Goal: Transaction & Acquisition: Purchase product/service

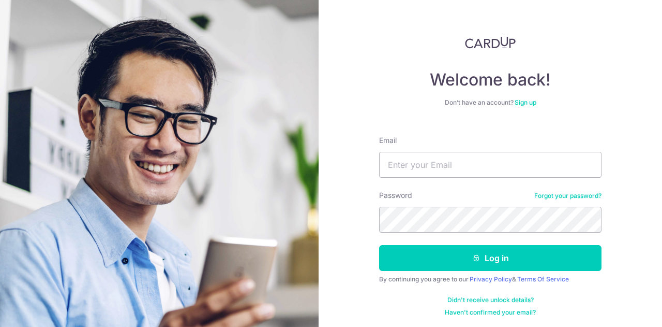
type input "liburan_natal@yahoo.com"
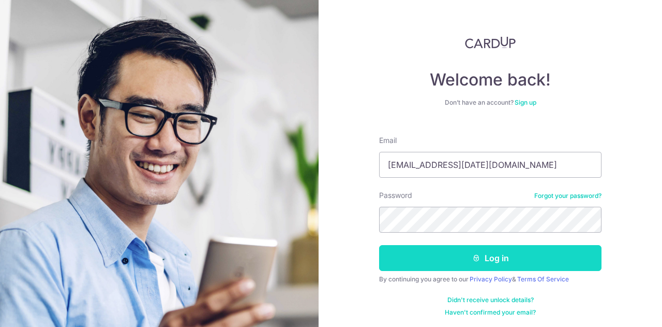
click at [445, 252] on button "Log in" at bounding box center [490, 258] width 223 height 26
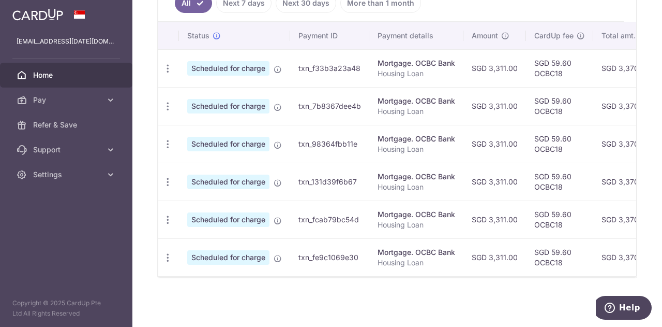
drag, startPoint x: 424, startPoint y: 276, endPoint x: 418, endPoint y: 272, distance: 7.8
click at [418, 272] on div "Status Payment ID Payment details Amount CardUp fee Total amt. Charge date Due …" at bounding box center [397, 149] width 478 height 255
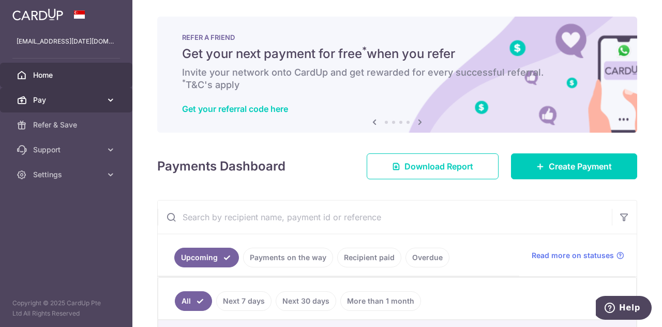
click at [61, 104] on span "Pay" at bounding box center [67, 100] width 68 height 10
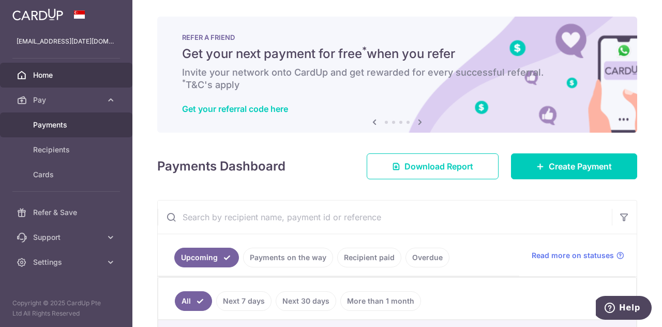
click at [61, 117] on link "Payments" at bounding box center [66, 124] width 132 height 25
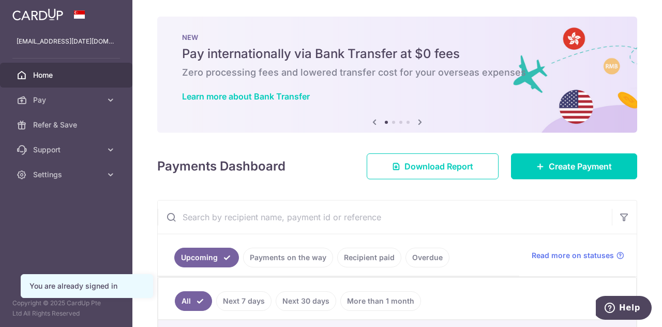
click at [419, 123] on icon at bounding box center [420, 121] width 12 height 13
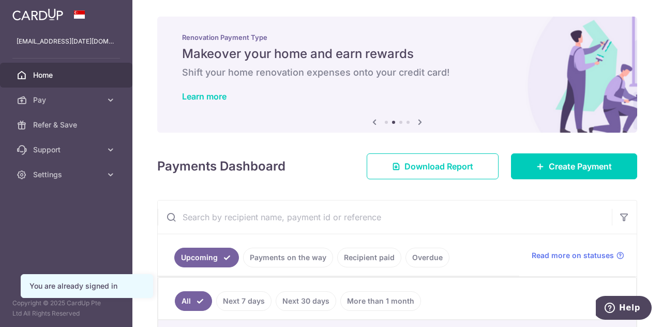
click at [419, 123] on icon at bounding box center [420, 121] width 12 height 13
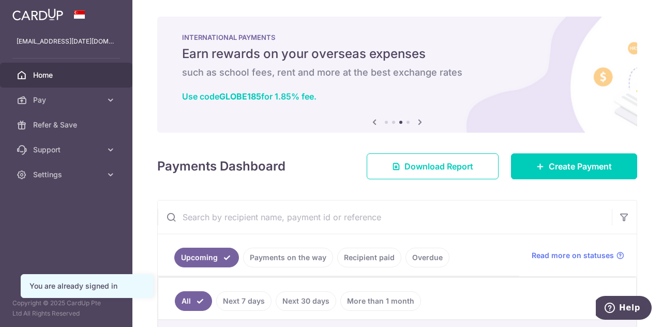
click at [419, 123] on icon at bounding box center [420, 121] width 12 height 13
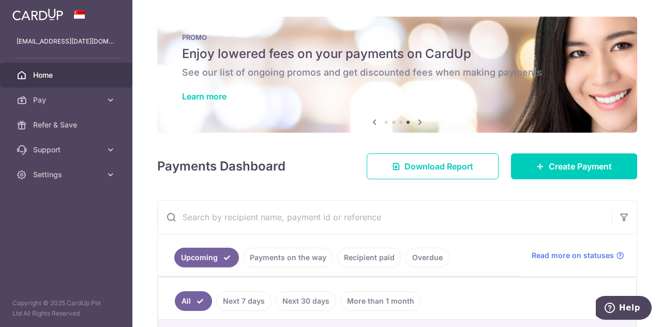
click at [419, 123] on icon at bounding box center [420, 121] width 12 height 13
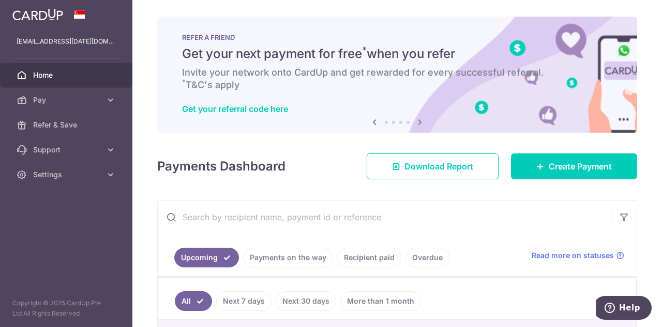
click at [419, 123] on icon at bounding box center [420, 121] width 12 height 13
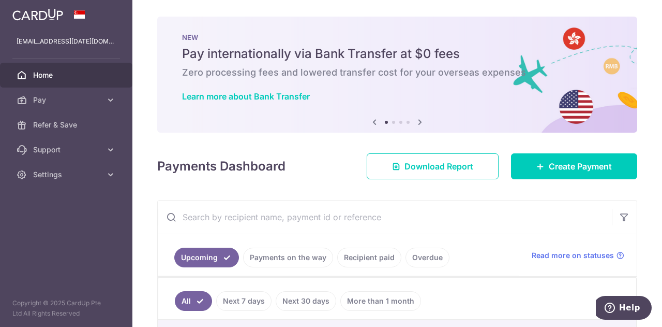
click at [419, 123] on icon at bounding box center [420, 121] width 12 height 13
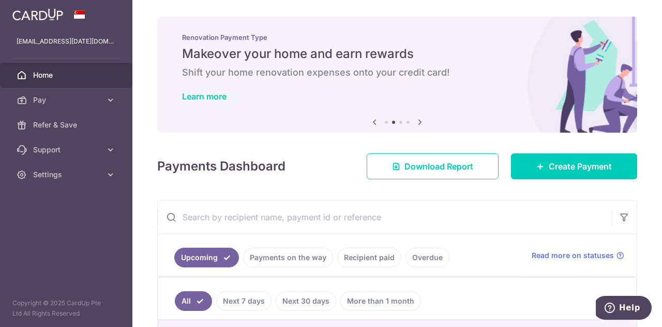
click at [419, 123] on icon at bounding box center [420, 121] width 12 height 13
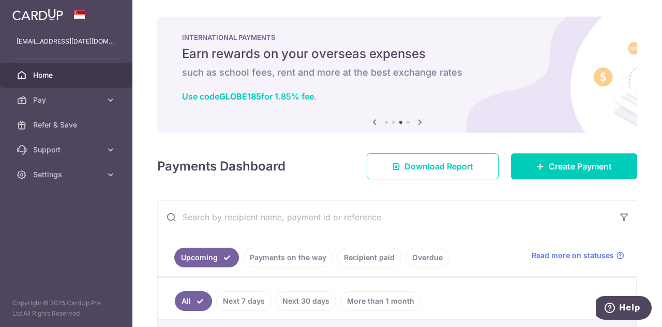
click at [419, 123] on icon at bounding box center [420, 121] width 12 height 13
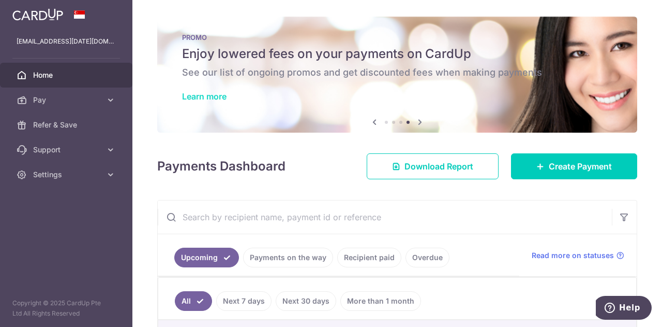
click at [198, 96] on link "Learn more" at bounding box center [204, 96] width 45 height 10
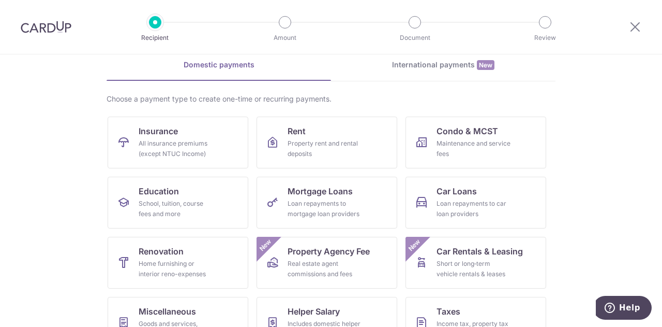
scroll to position [45, 0]
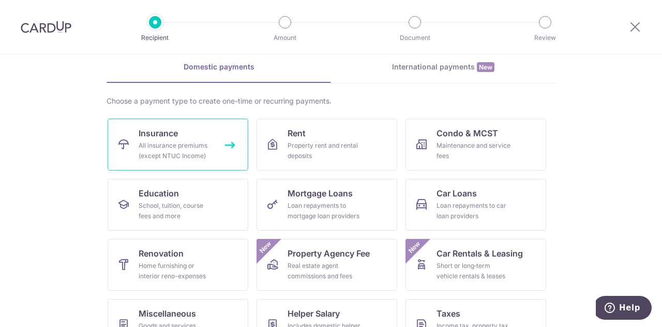
click at [230, 144] on link "Insurance All insurance premiums (except NTUC Income)" at bounding box center [178, 145] width 141 height 52
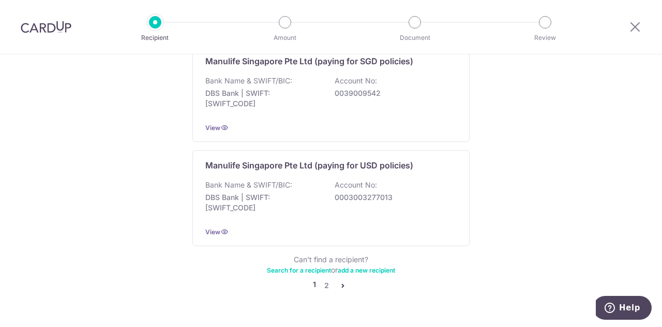
scroll to position [1081, 0]
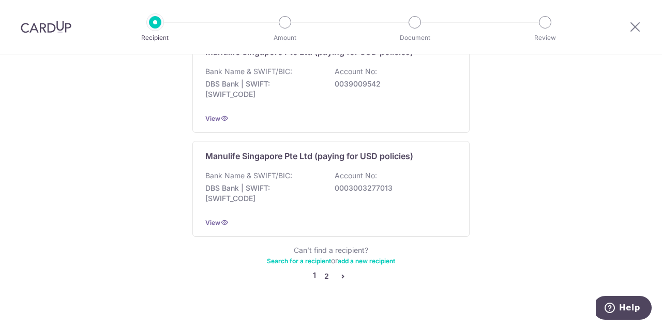
click at [323, 270] on link "2" at bounding box center [326, 276] width 12 height 12
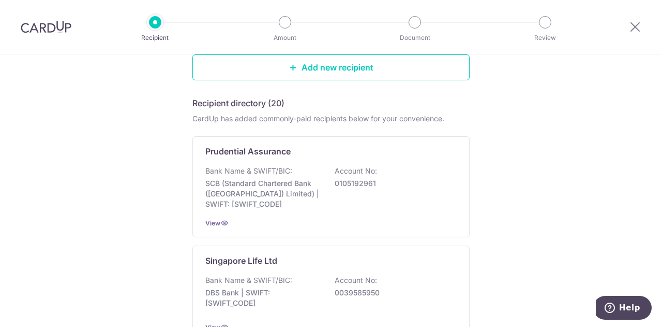
scroll to position [0, 0]
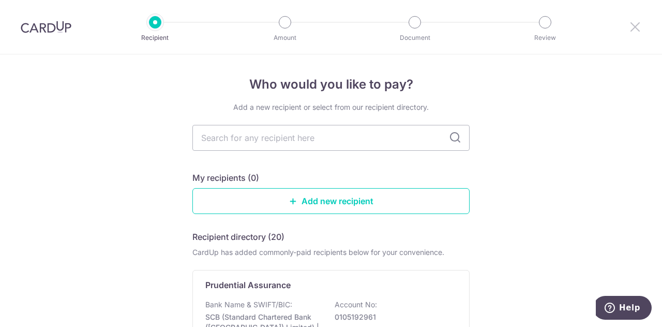
click at [632, 31] on icon at bounding box center [635, 26] width 12 height 13
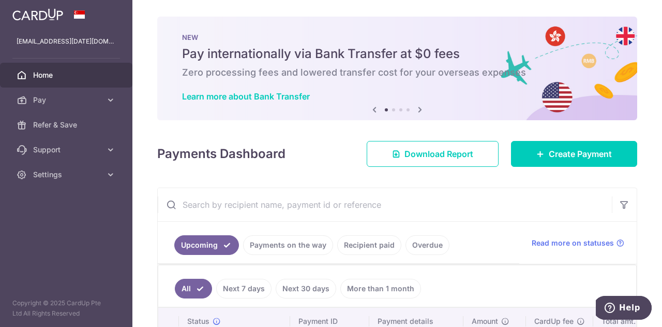
click at [655, 34] on div "× Pause Schedule Pause all future payments in this series Pause just this one p…" at bounding box center [397, 163] width 530 height 327
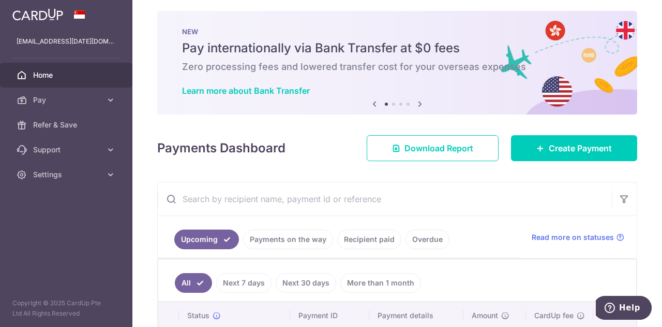
scroll to position [5, 0]
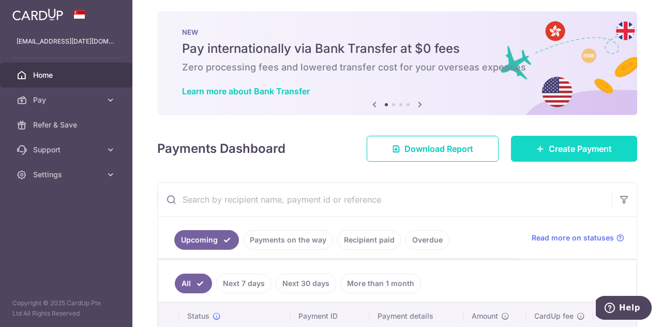
click at [559, 147] on span "Create Payment" at bounding box center [580, 148] width 63 height 12
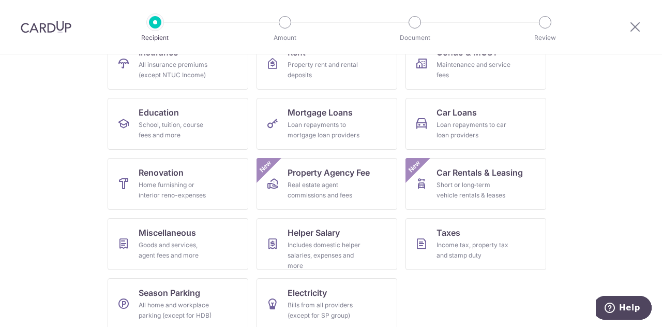
scroll to position [136, 0]
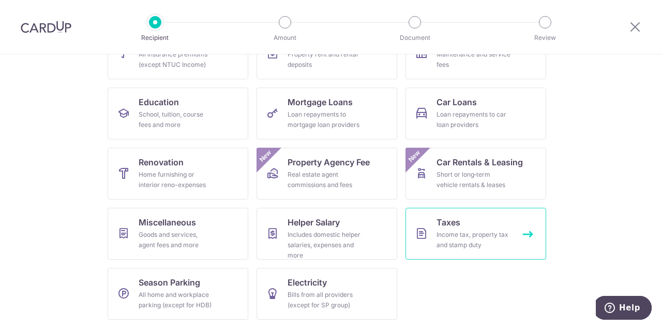
click at [476, 233] on div "Income tax, property tax and stamp duty" at bounding box center [474, 239] width 75 height 21
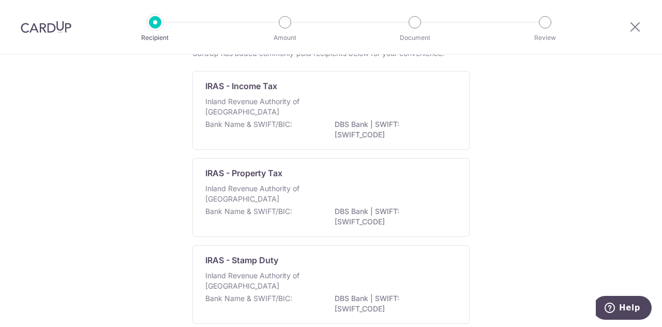
scroll to position [46, 0]
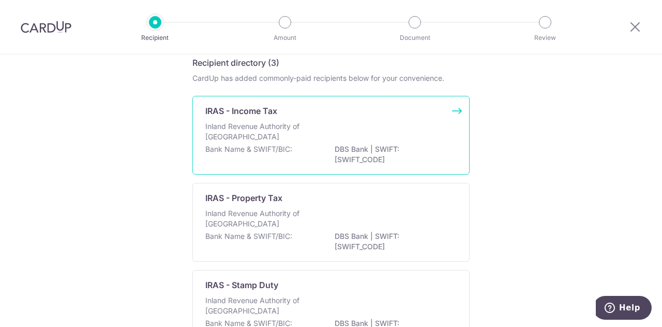
click at [453, 110] on div "IRAS - Income Tax Inland Revenue Authority of Singapore Bank Name & SWIFT/BIC: …" at bounding box center [331, 135] width 277 height 79
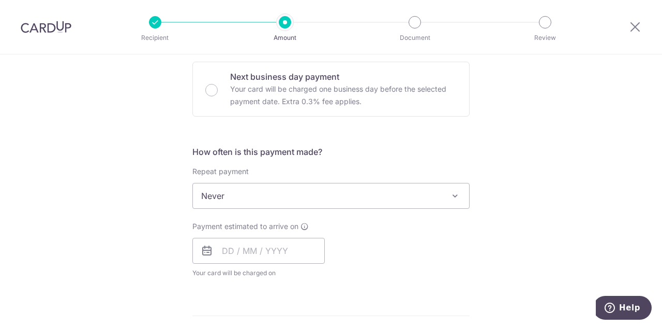
scroll to position [340, 0]
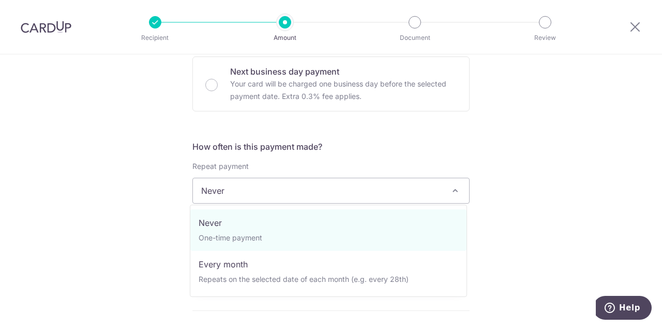
click at [452, 186] on span at bounding box center [455, 190] width 12 height 12
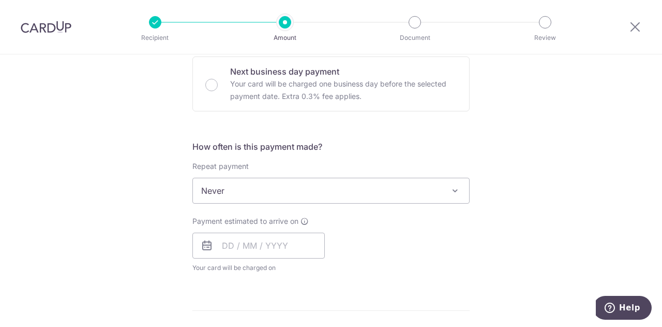
click at [452, 186] on span at bounding box center [455, 190] width 12 height 12
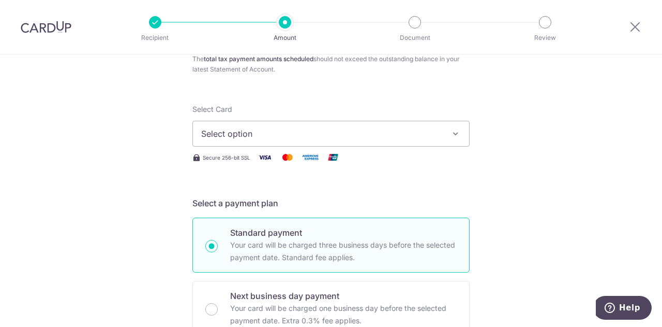
scroll to position [0, 0]
